Goal: Information Seeking & Learning: Learn about a topic

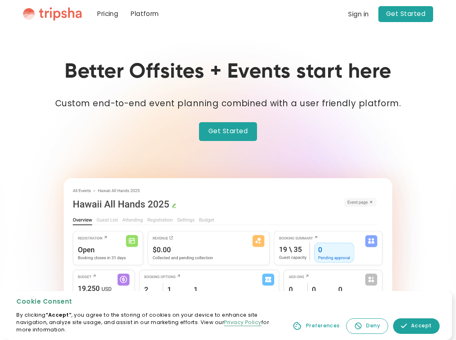
click at [155, 16] on link "Platform" at bounding box center [145, 14] width 40 height 28
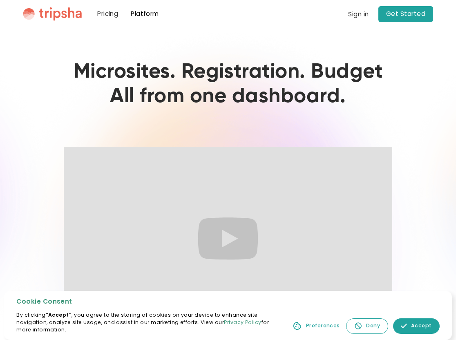
click at [105, 13] on link "Pricing" at bounding box center [108, 14] width 34 height 28
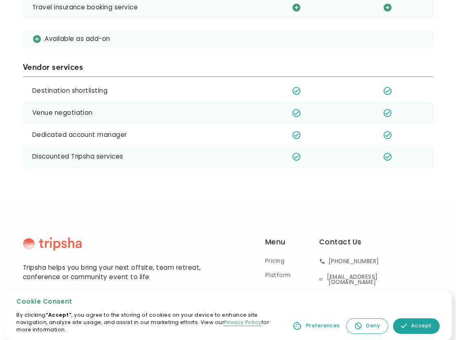
scroll to position [973, 0]
